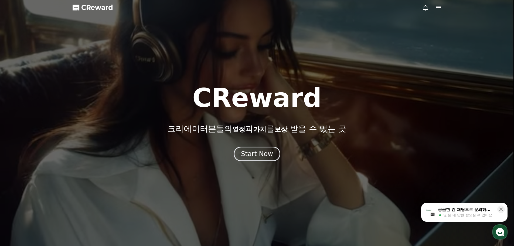
click at [439, 6] on icon at bounding box center [438, 7] width 5 height 3
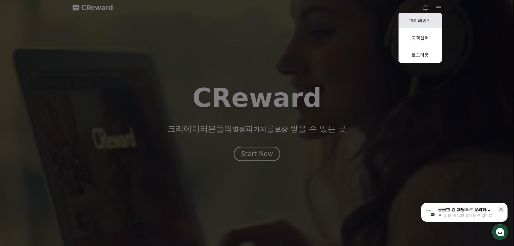
click at [429, 20] on link "마이페이지" at bounding box center [419, 20] width 43 height 15
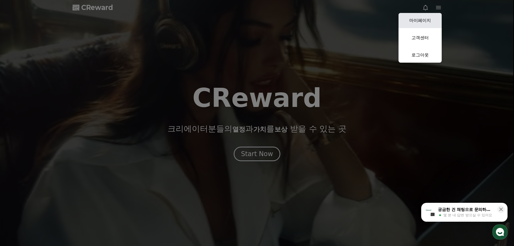
select select "**********"
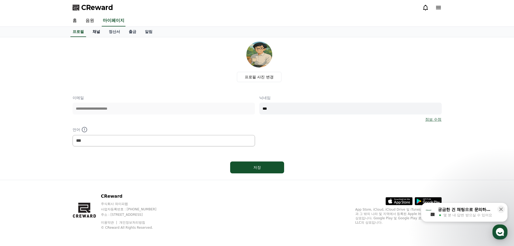
click at [98, 30] on link "채널" at bounding box center [96, 32] width 16 height 10
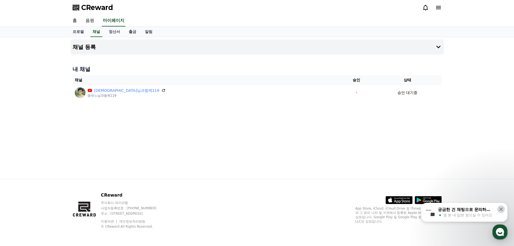
click at [499, 209] on icon at bounding box center [500, 208] width 5 height 5
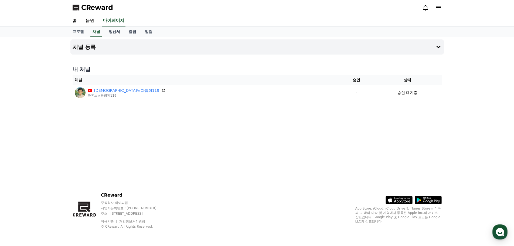
click at [306, 155] on div "채널 등록 내 채널 채널 승인 상태 유느님과함께119 @유느님과함께119 - 승인 대기중" at bounding box center [257, 107] width 378 height 141
